Goal: Find specific page/section: Find specific page/section

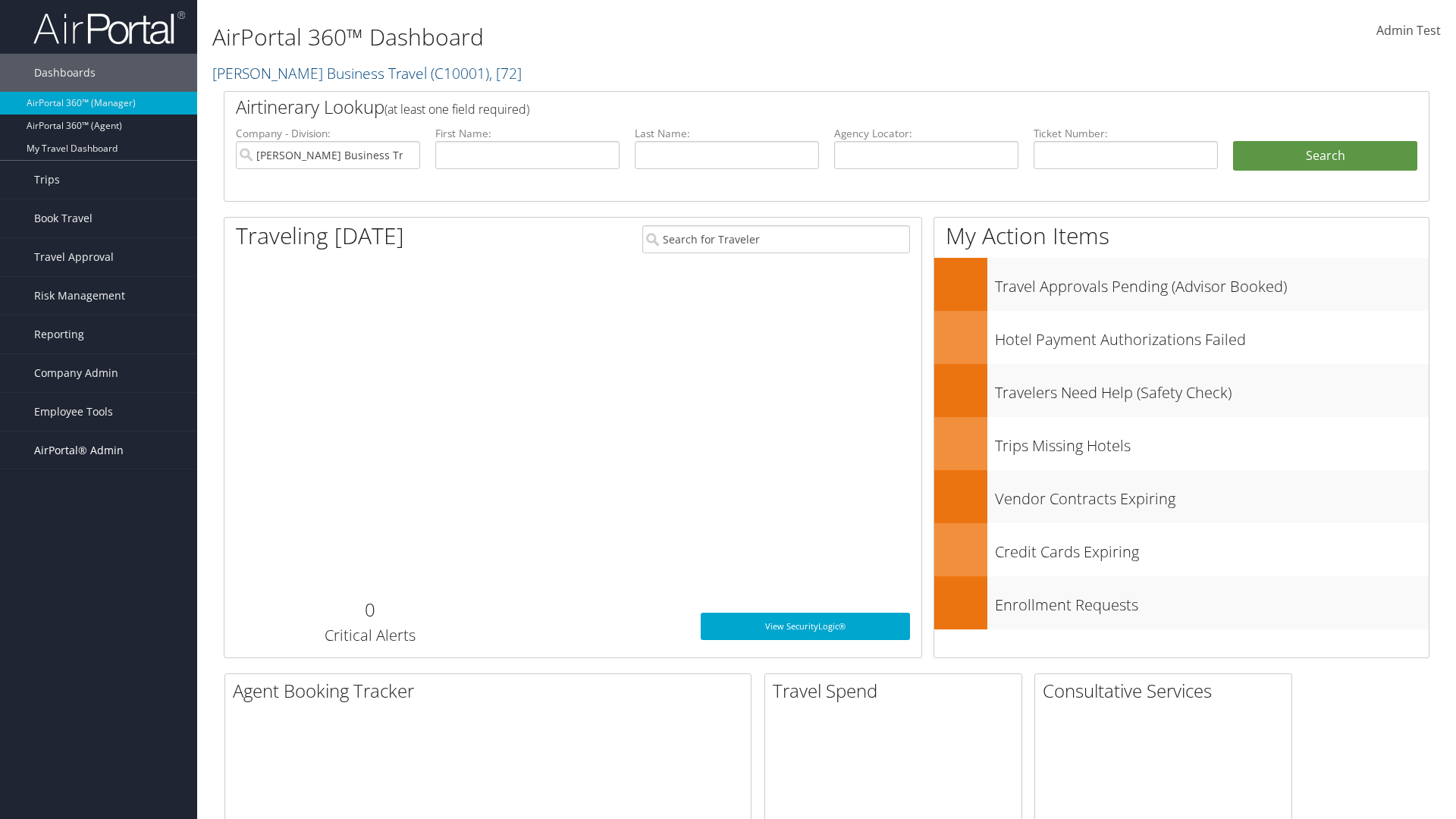
click at [98, 451] on span "AirPortal® Admin" at bounding box center [79, 451] width 90 height 38
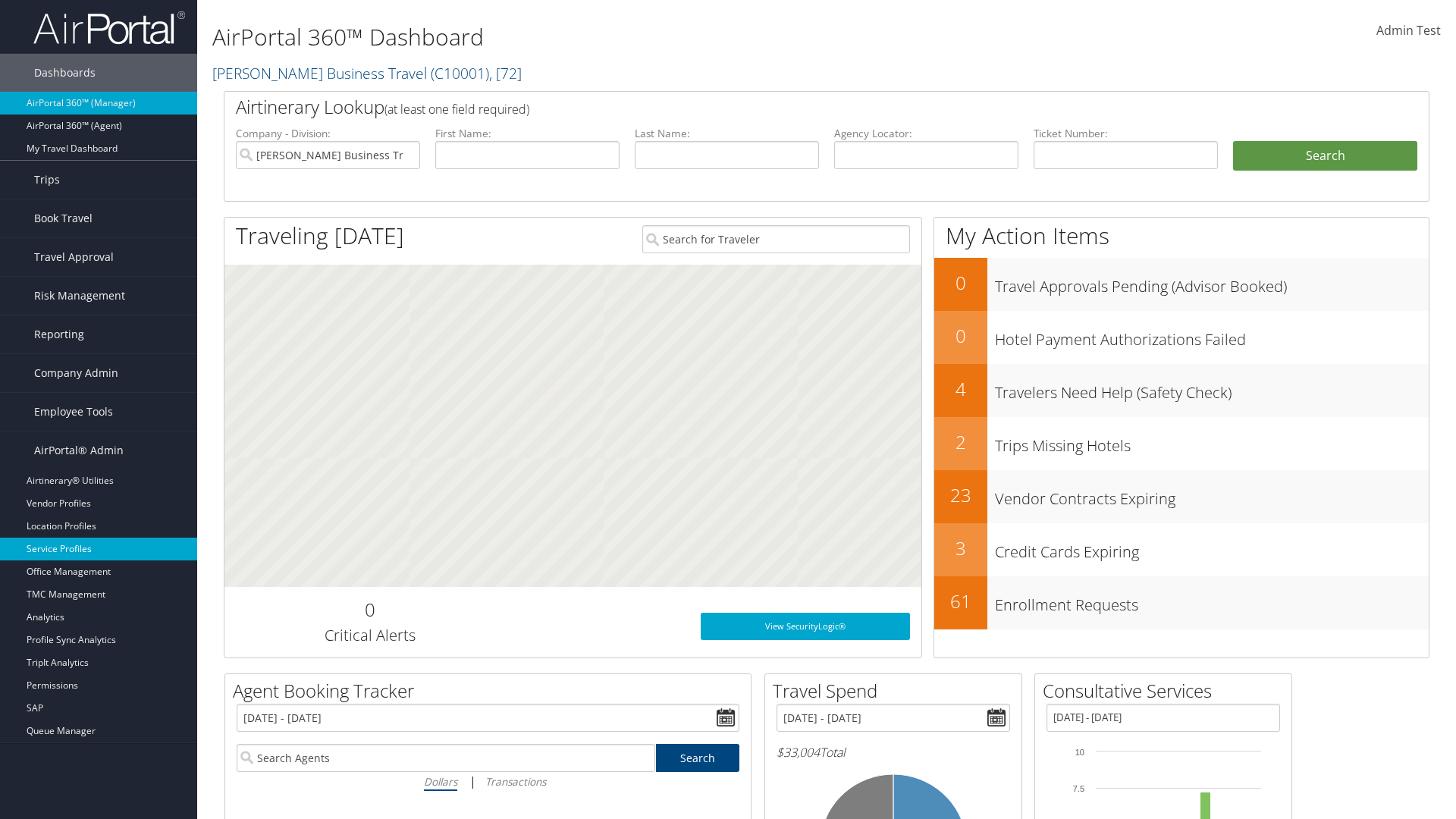
click at [98, 549] on link "Service Profiles" at bounding box center [98, 549] width 197 height 23
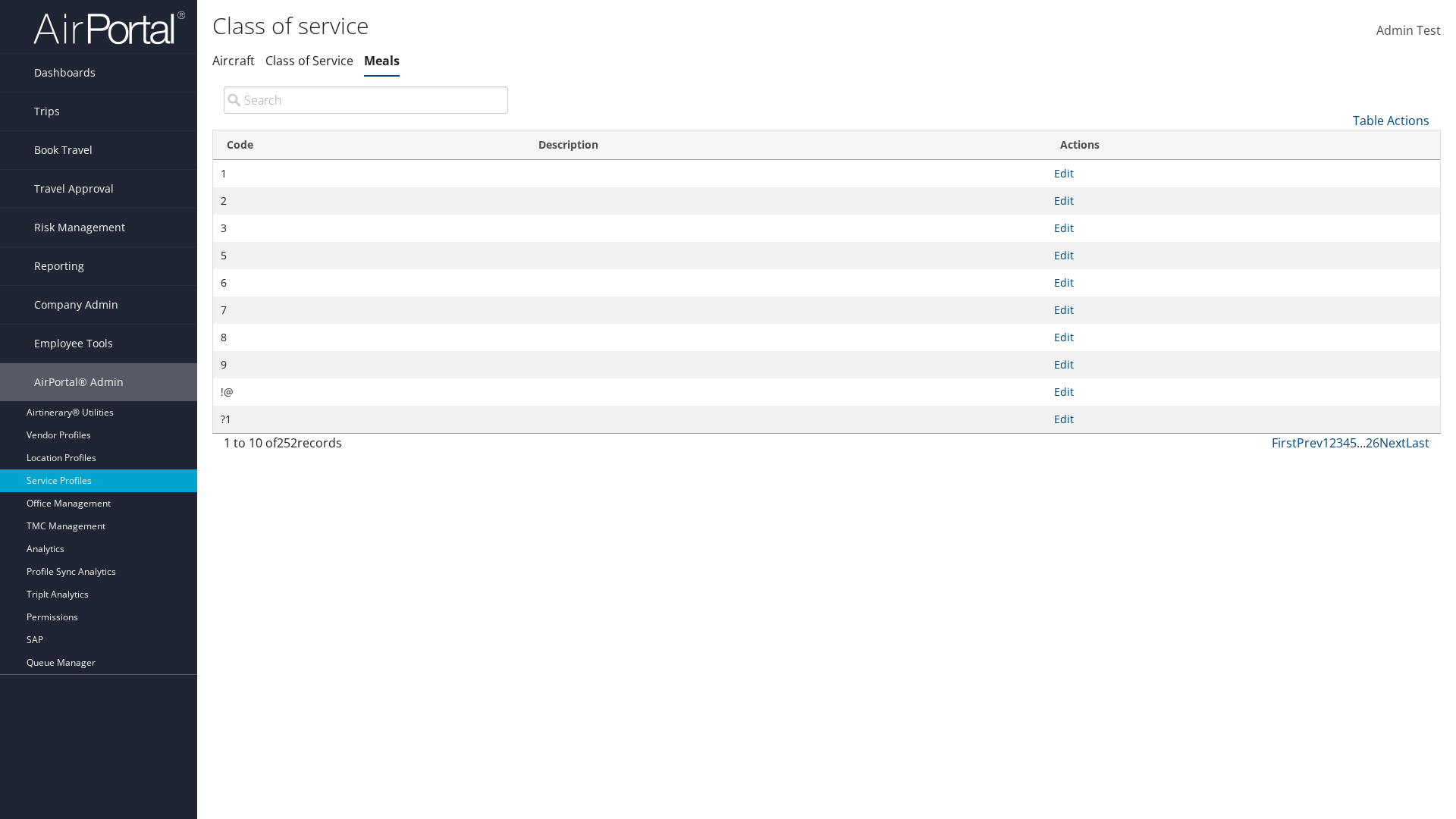
click at [369, 145] on th "Code" at bounding box center [369, 146] width 312 height 30
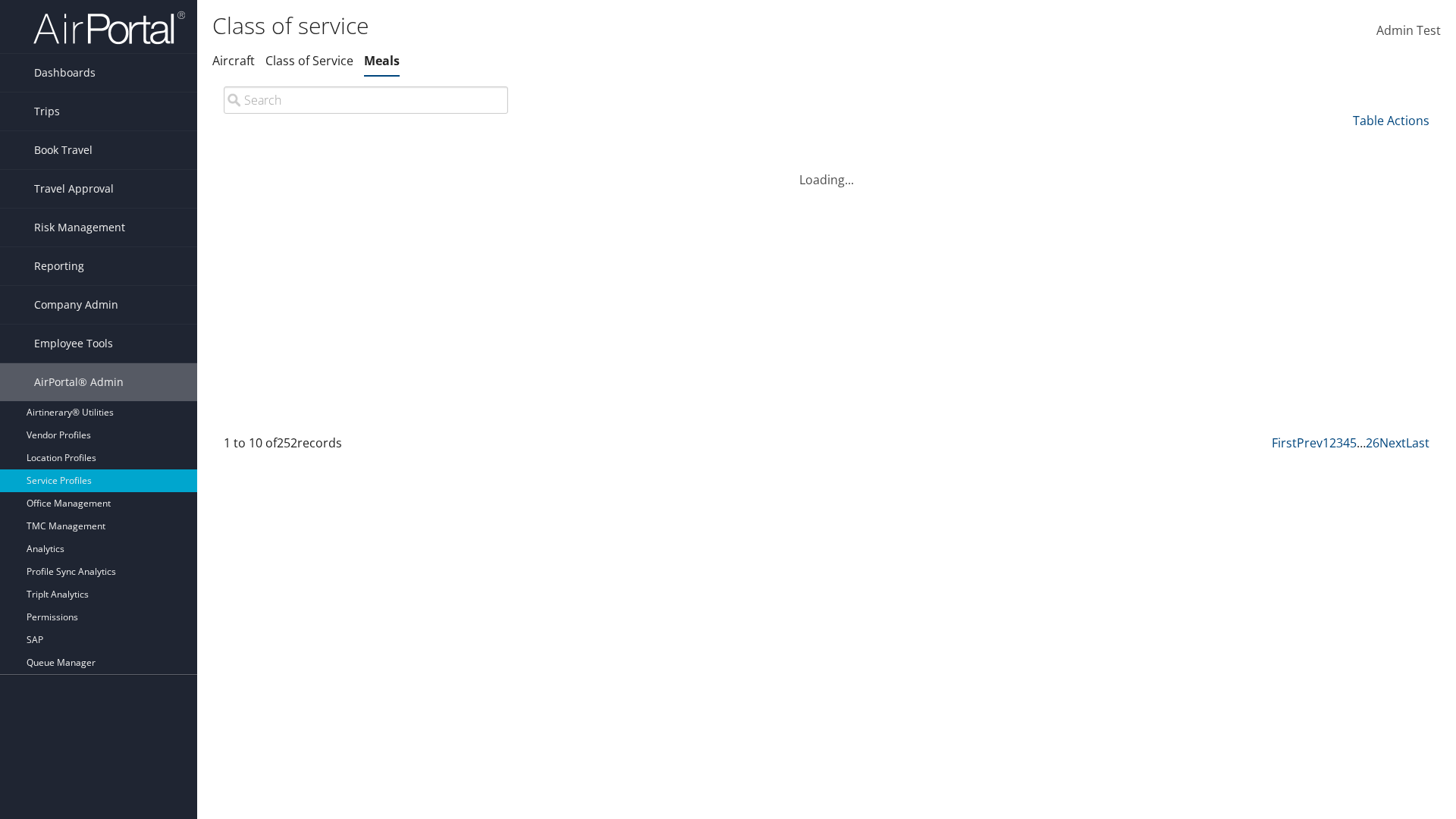
click at [369, 145] on th "Code" at bounding box center [369, 146] width 312 height 30
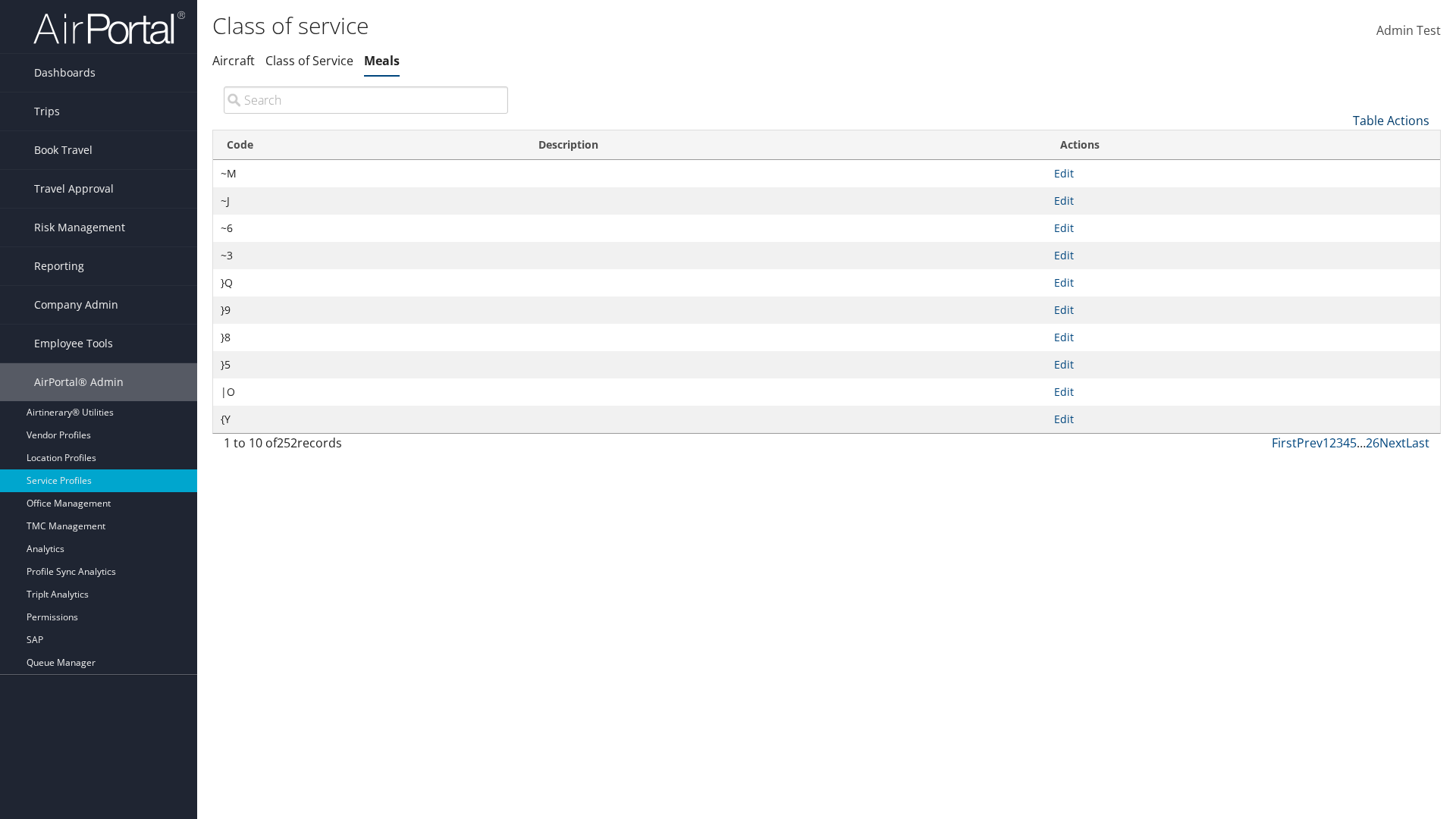
click at [1391, 120] on link "Table Actions" at bounding box center [1391, 120] width 76 height 17
click at [1339, 221] on link "Page Length" at bounding box center [1339, 222] width 199 height 26
click at [1339, 171] on link "25" at bounding box center [1339, 171] width 199 height 26
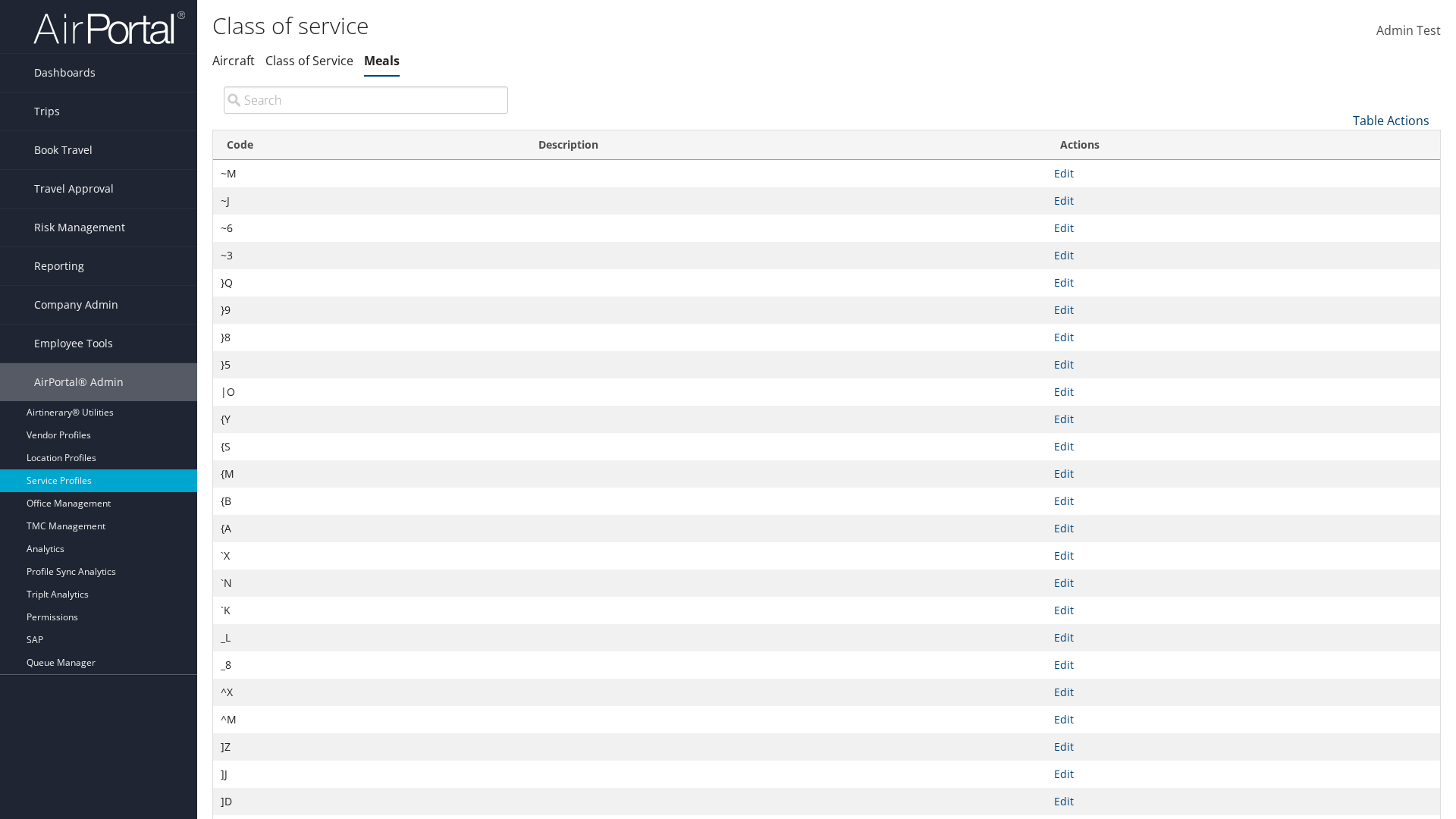
click at [1391, 120] on link "Table Actions" at bounding box center [1391, 120] width 76 height 17
click at [1339, 221] on link "Page Length" at bounding box center [1339, 222] width 199 height 26
click at [1339, 196] on link "50" at bounding box center [1339, 197] width 199 height 26
